Goal: Task Accomplishment & Management: Manage account settings

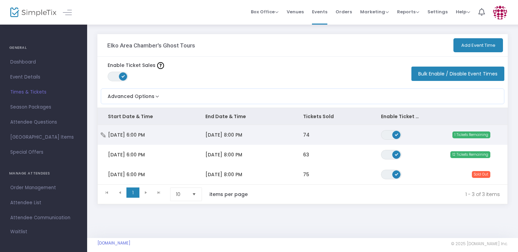
click at [291, 132] on td "[DATE] 8:00 PM" at bounding box center [243, 135] width 97 height 20
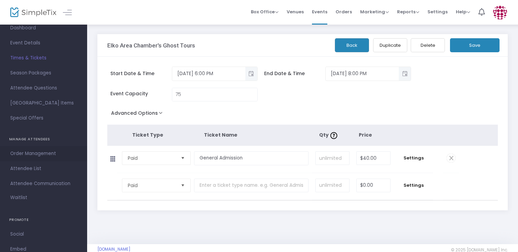
scroll to position [68, 0]
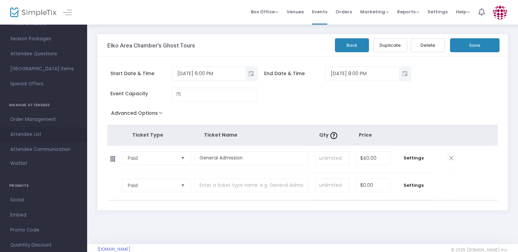
click at [37, 135] on span "Attendee List" at bounding box center [43, 134] width 67 height 9
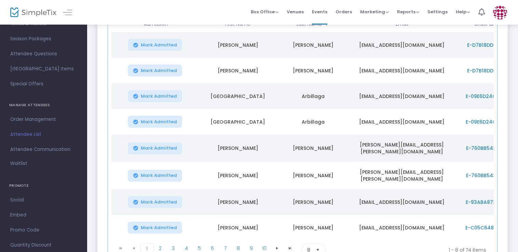
scroll to position [137, 0]
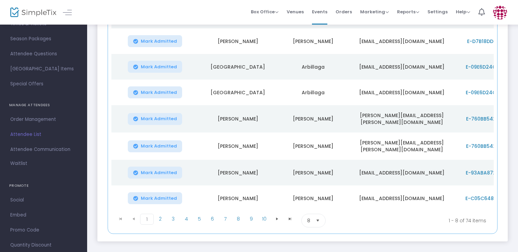
click at [325, 221] on kendo-dropdownlist "8" at bounding box center [313, 221] width 24 height 14
click at [313, 209] on li "100" at bounding box center [312, 205] width 23 height 14
